Goal: Task Accomplishment & Management: Manage account settings

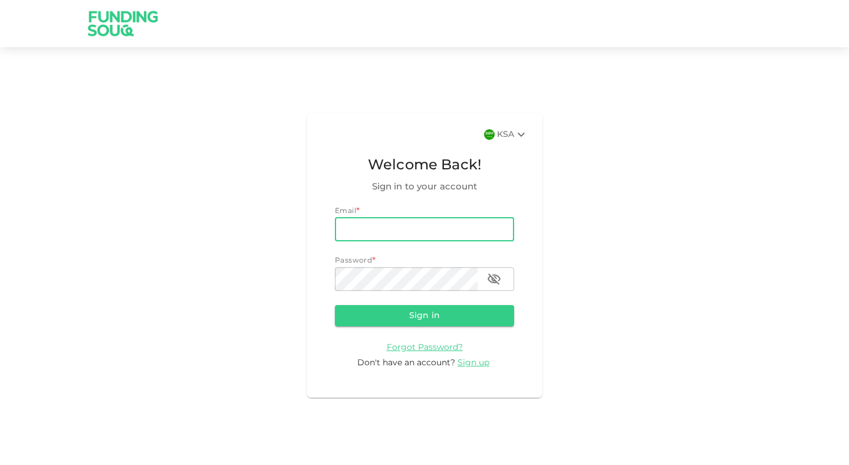
click at [392, 234] on input "email" at bounding box center [424, 230] width 179 height 24
type input "[EMAIL_ADDRESS][DOMAIN_NAME]"
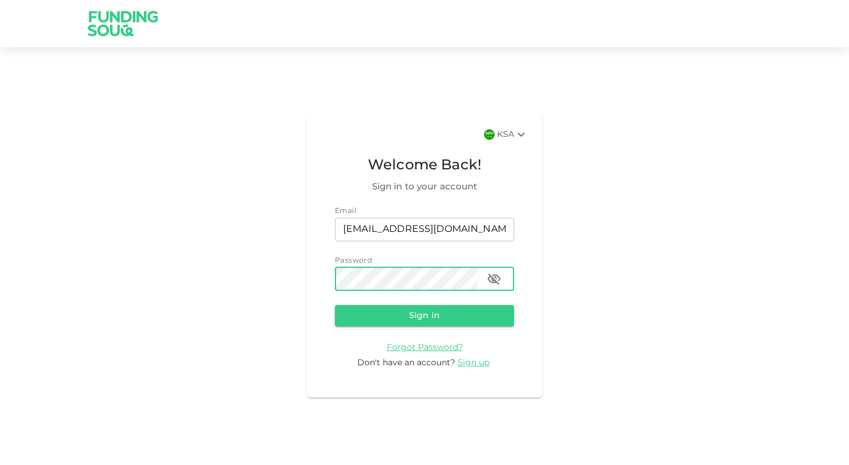
click at [335, 305] on button "Sign in" at bounding box center [424, 315] width 179 height 21
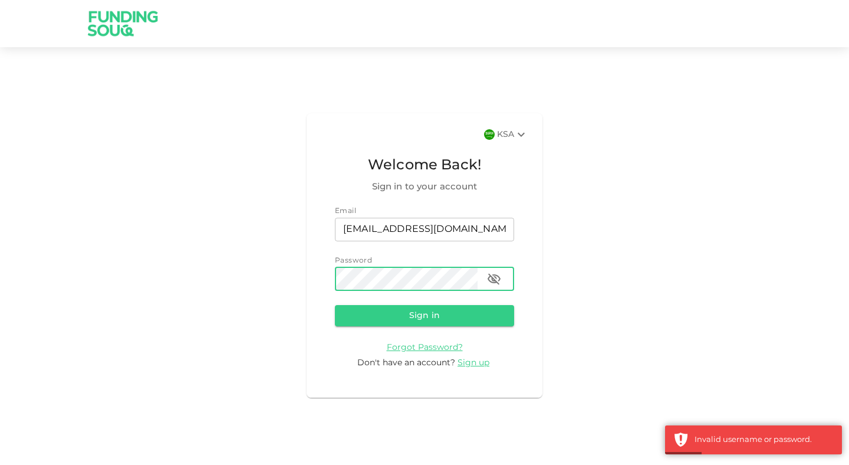
click at [335, 305] on button "Sign in" at bounding box center [424, 315] width 179 height 21
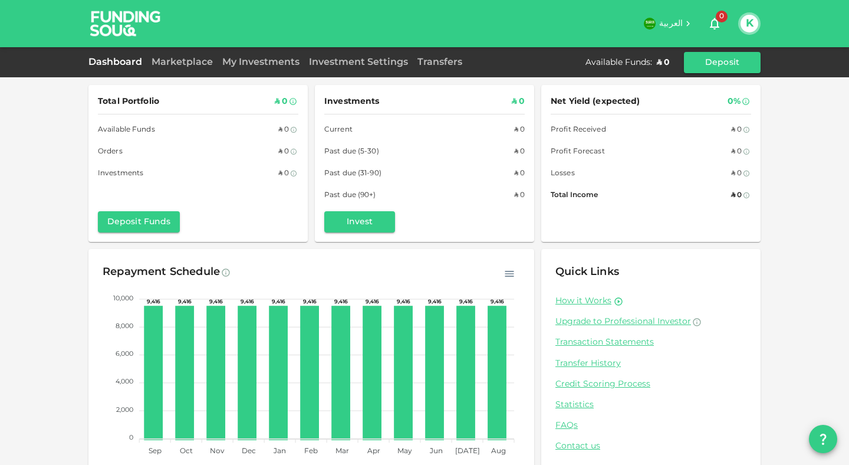
click at [178, 68] on div "Marketplace" at bounding box center [182, 62] width 71 height 14
click at [178, 58] on link "Marketplace" at bounding box center [182, 62] width 71 height 9
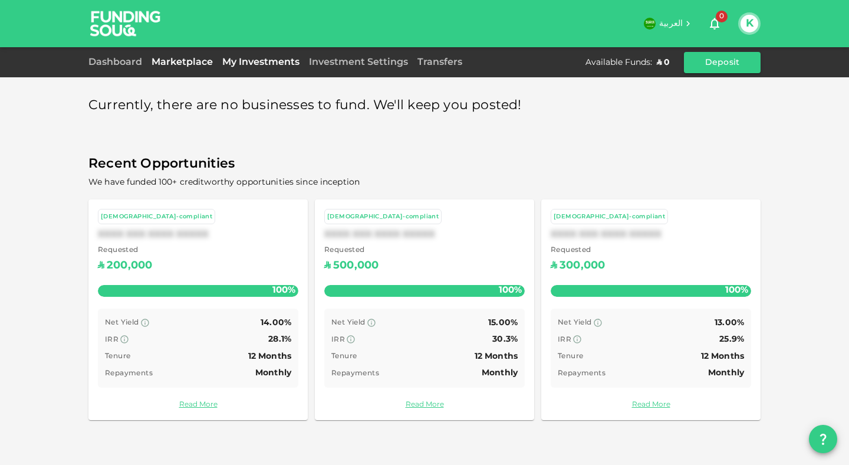
click at [248, 61] on link "My Investments" at bounding box center [261, 62] width 87 height 9
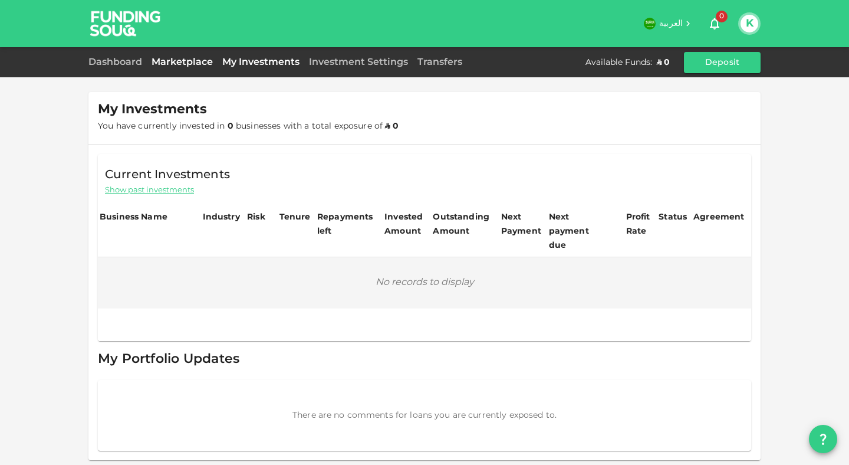
click at [182, 66] on link "Marketplace" at bounding box center [182, 62] width 71 height 9
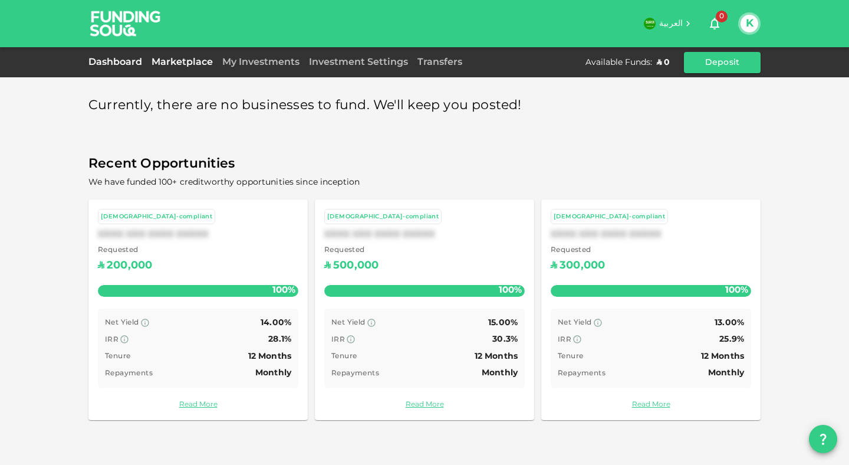
click at [120, 61] on link "Dashboard" at bounding box center [117, 62] width 58 height 9
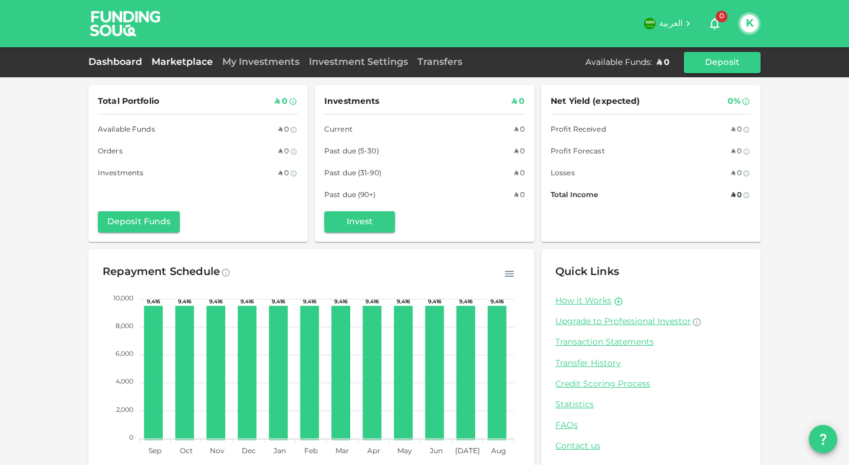
click at [196, 64] on link "Marketplace" at bounding box center [182, 62] width 71 height 9
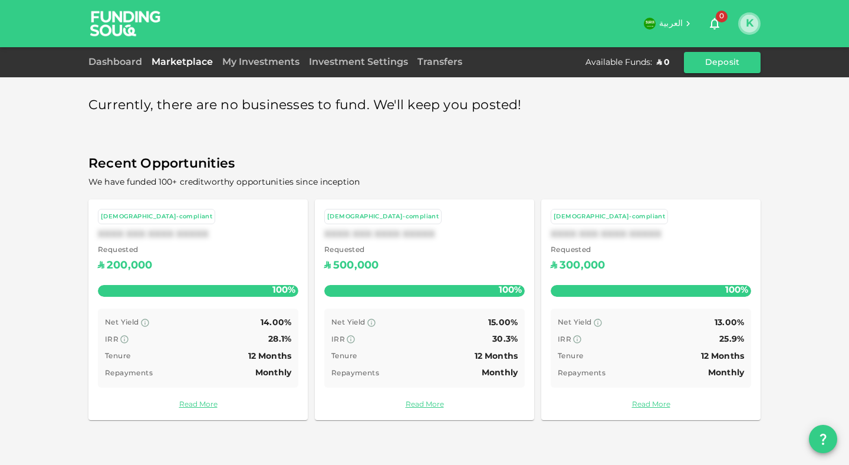
click at [754, 28] on button "K" at bounding box center [750, 24] width 18 height 18
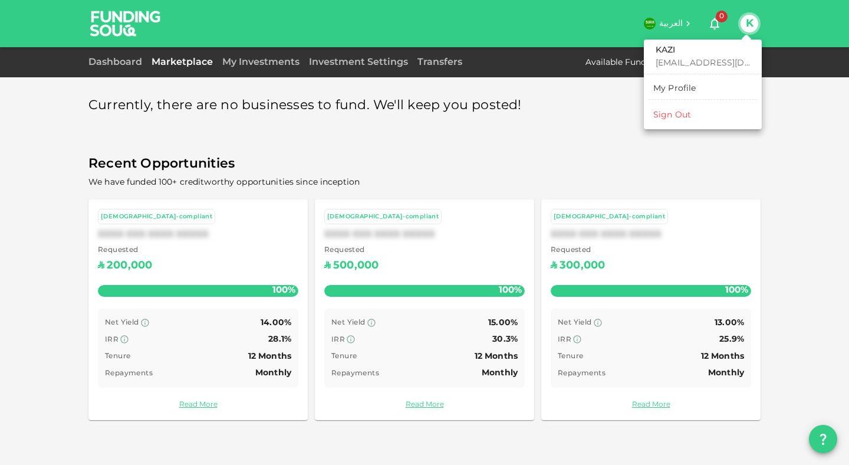
click at [678, 83] on div "My Profile" at bounding box center [675, 89] width 43 height 12
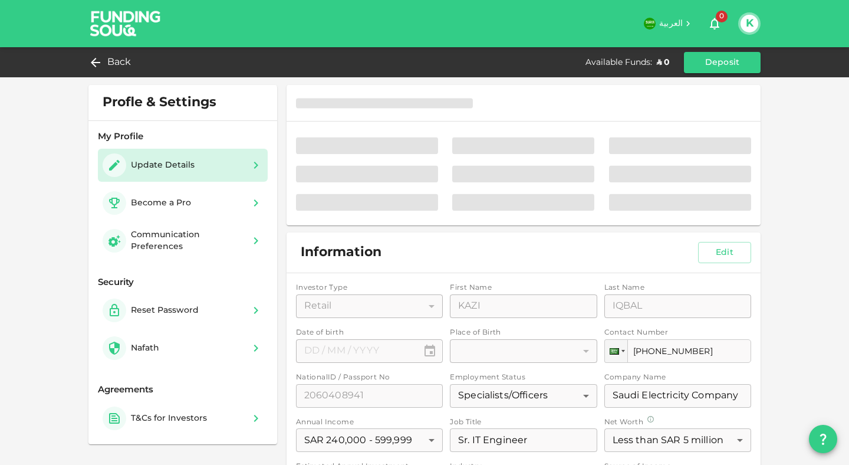
type input "⁦⁨[DATE]⁩⁩"
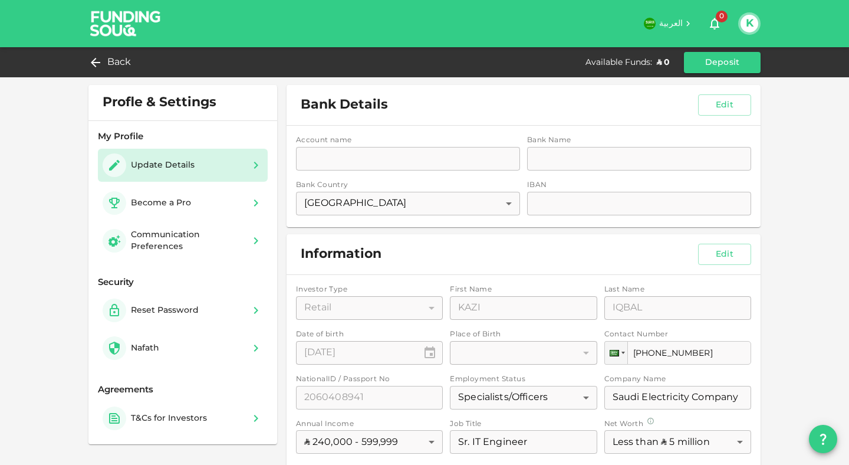
click at [179, 200] on div "Become a Pro" at bounding box center [161, 203] width 60 height 12
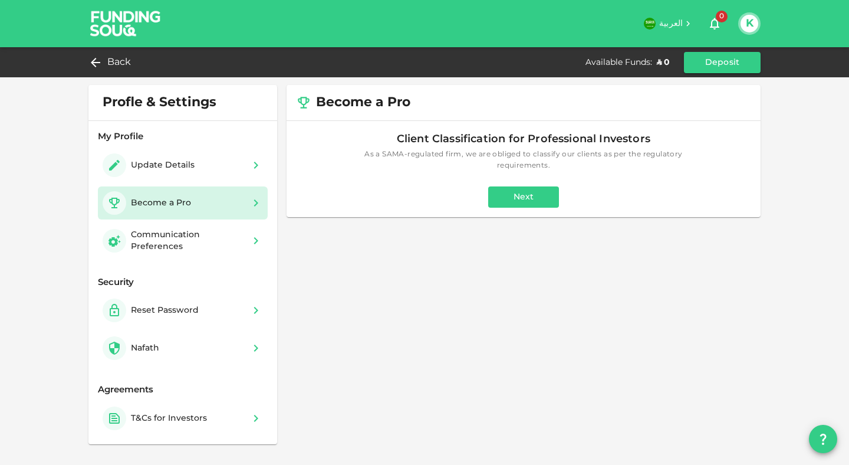
click at [128, 28] on img at bounding box center [125, 23] width 88 height 47
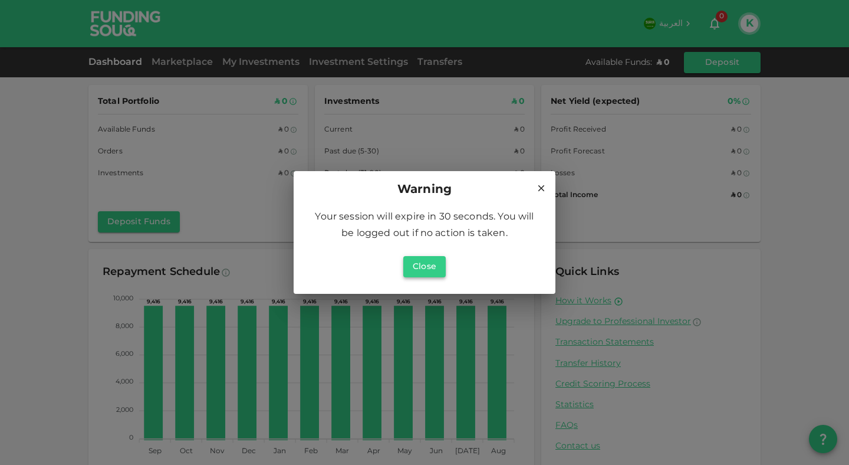
click at [439, 263] on button "Close" at bounding box center [424, 266] width 42 height 21
